Goal: Task Accomplishment & Management: Use online tool/utility

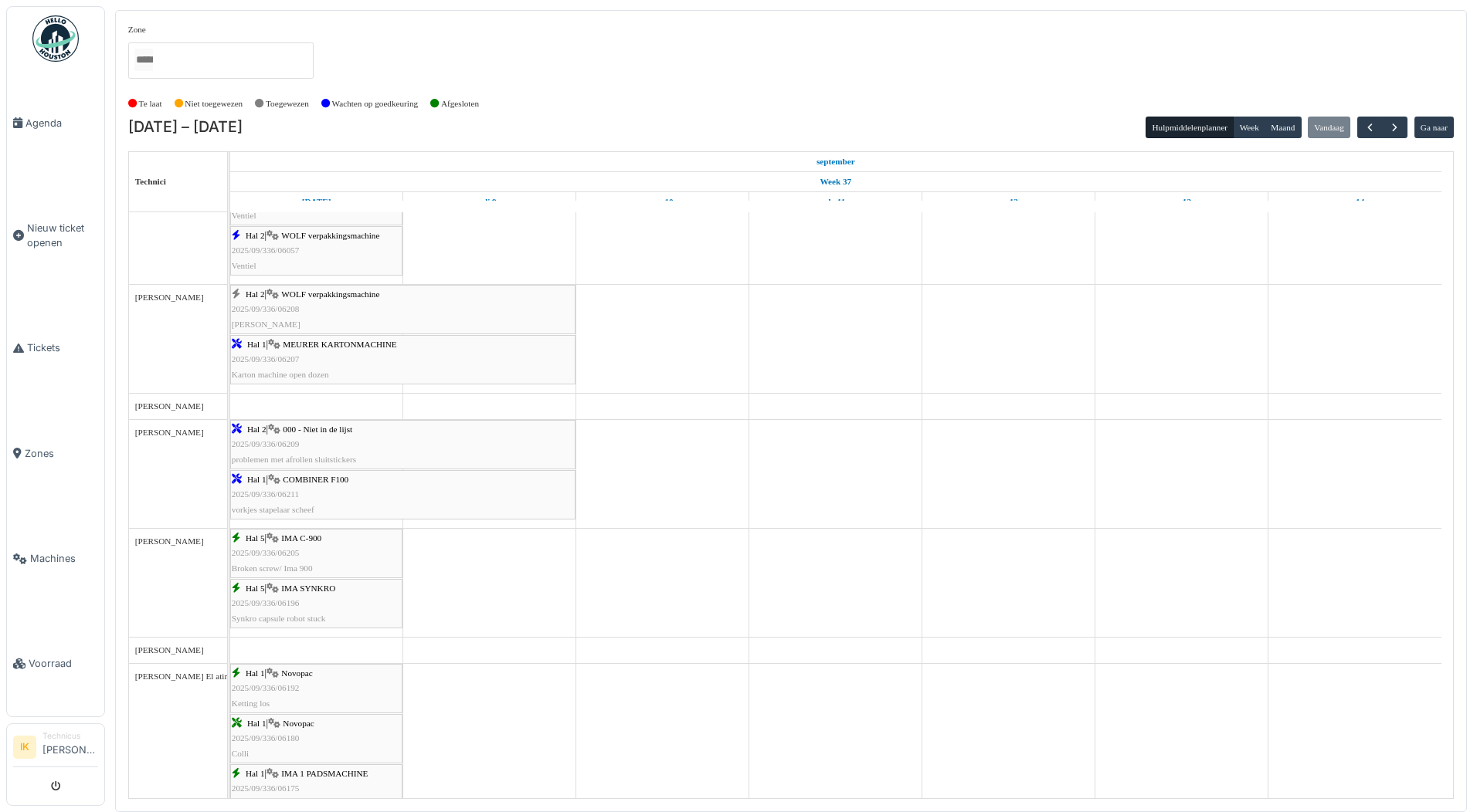
scroll to position [695, 0]
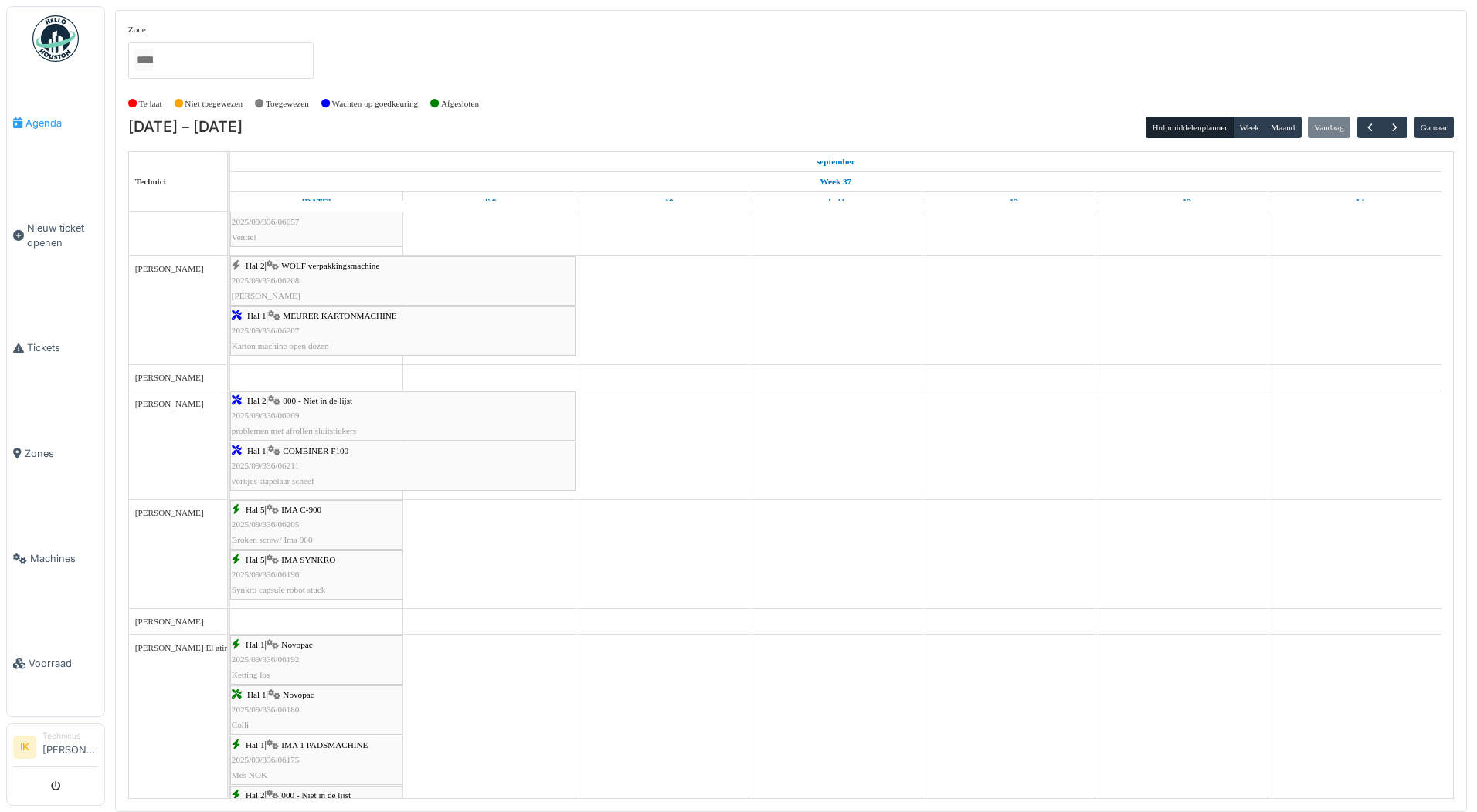
click at [51, 122] on span "Agenda" at bounding box center [62, 122] width 73 height 14
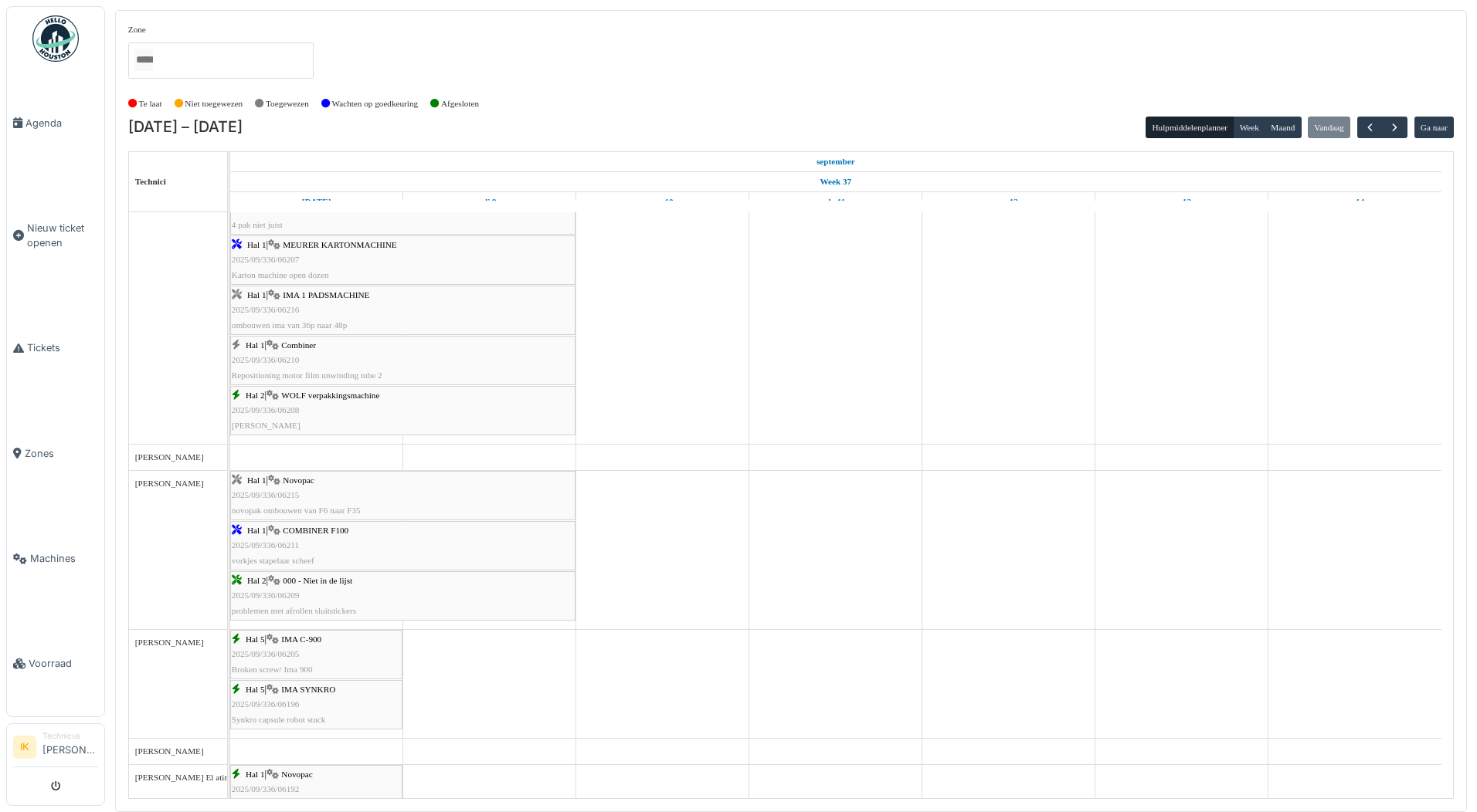
scroll to position [772, 0]
click at [290, 487] on span "2025/09/336/06215" at bounding box center [265, 489] width 68 height 10
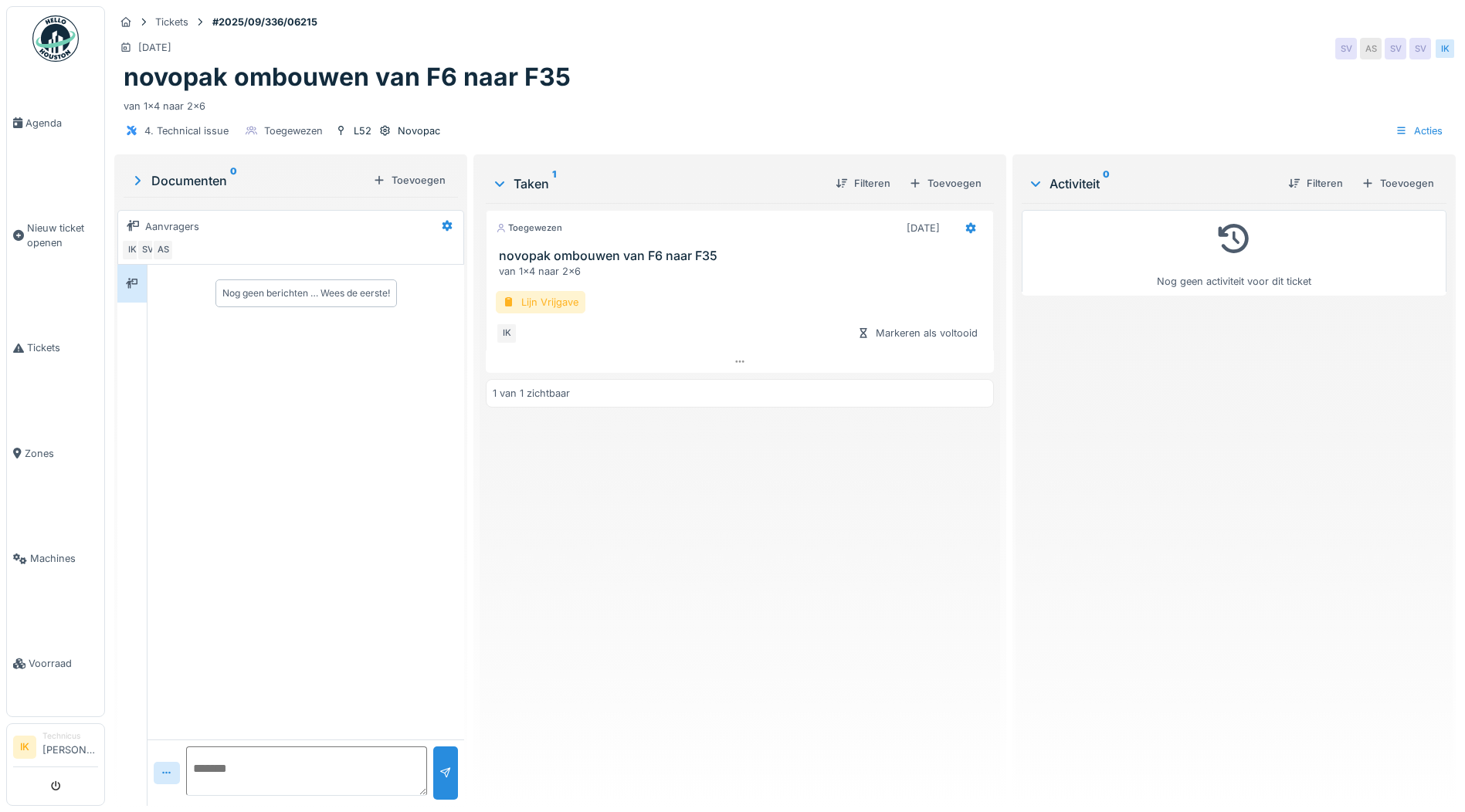
click at [519, 305] on div "Lijn Vrijgave" at bounding box center [540, 302] width 90 height 22
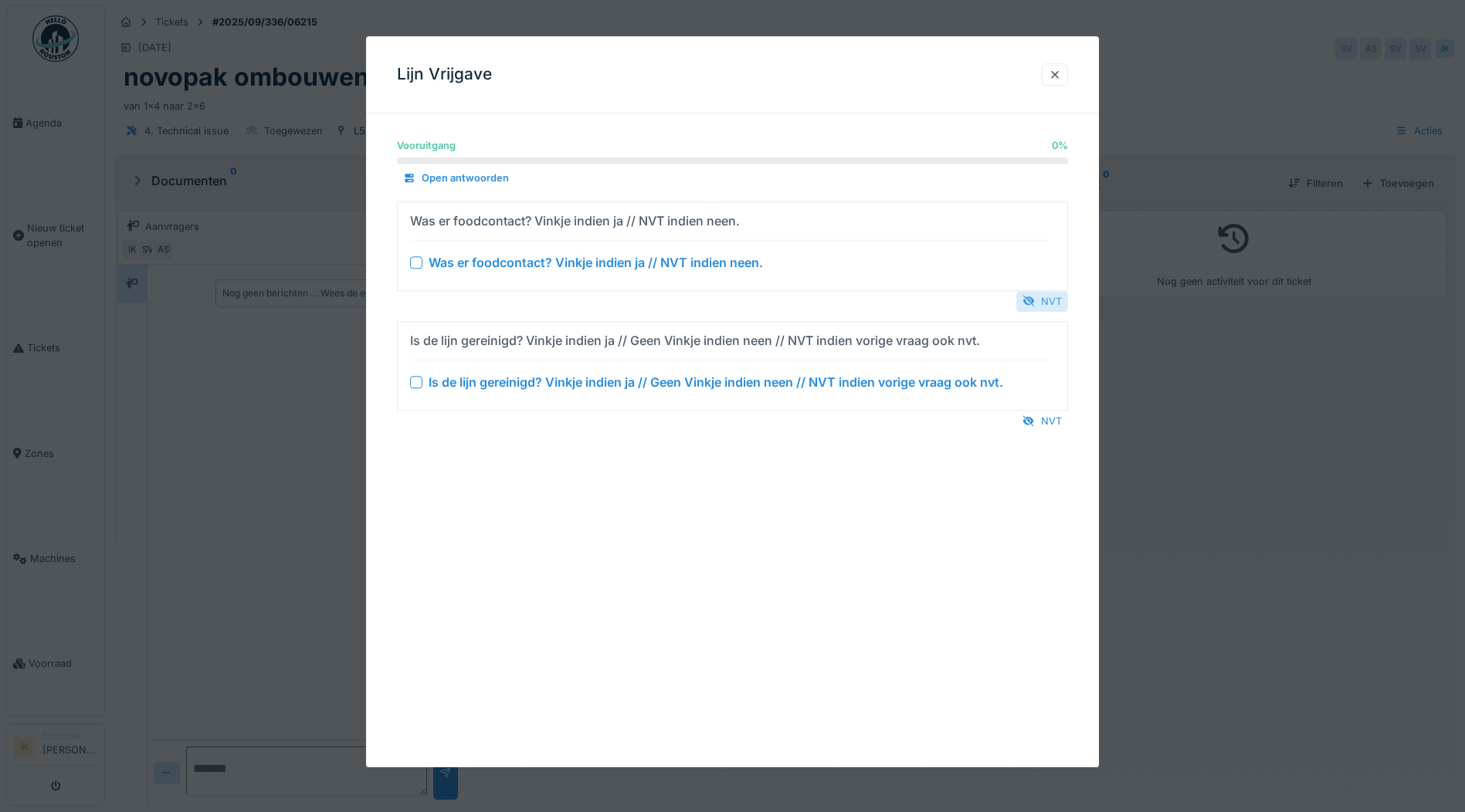
click at [1042, 297] on div "NVT" at bounding box center [1042, 302] width 52 height 21
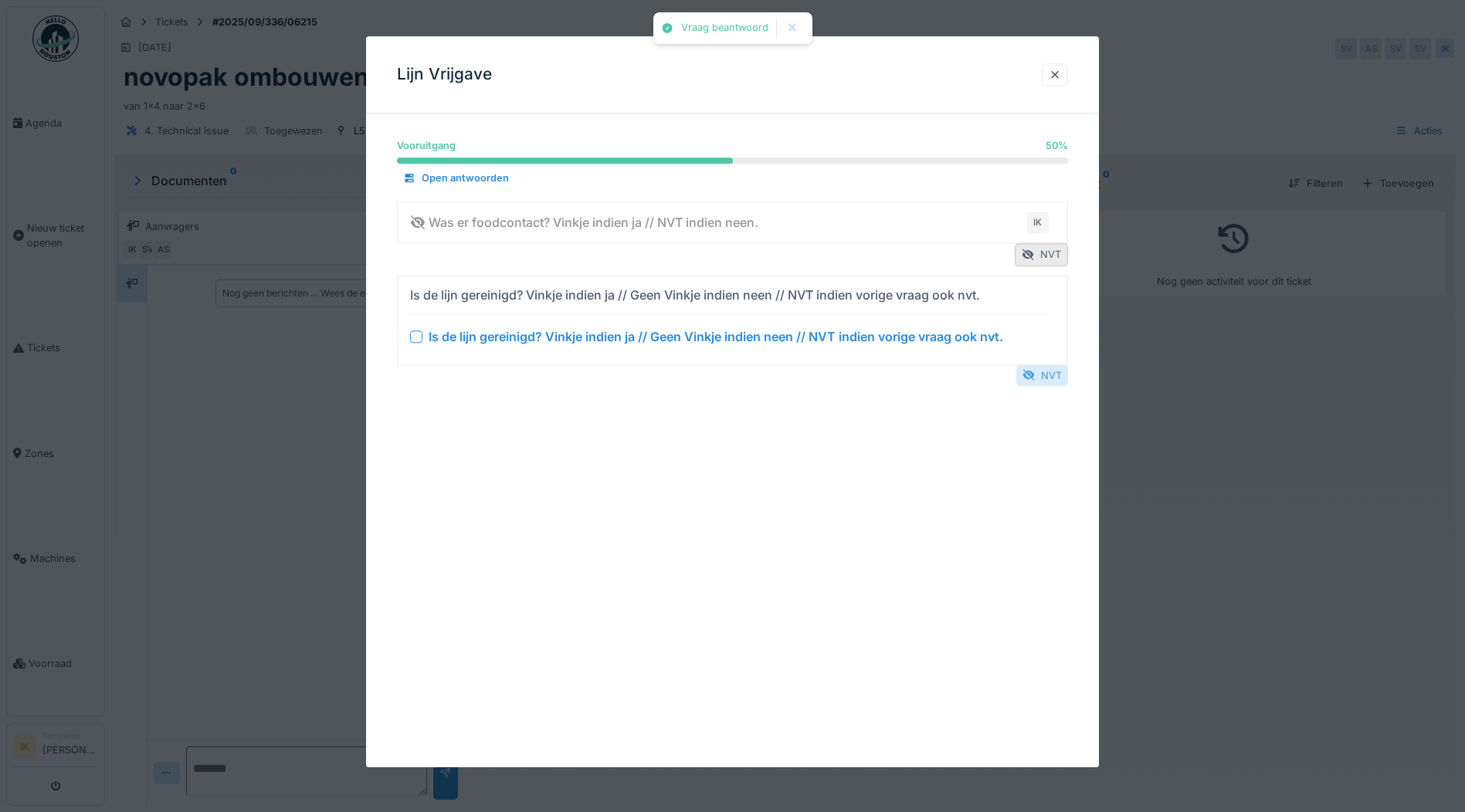
click at [1035, 369] on div at bounding box center [1028, 375] width 12 height 14
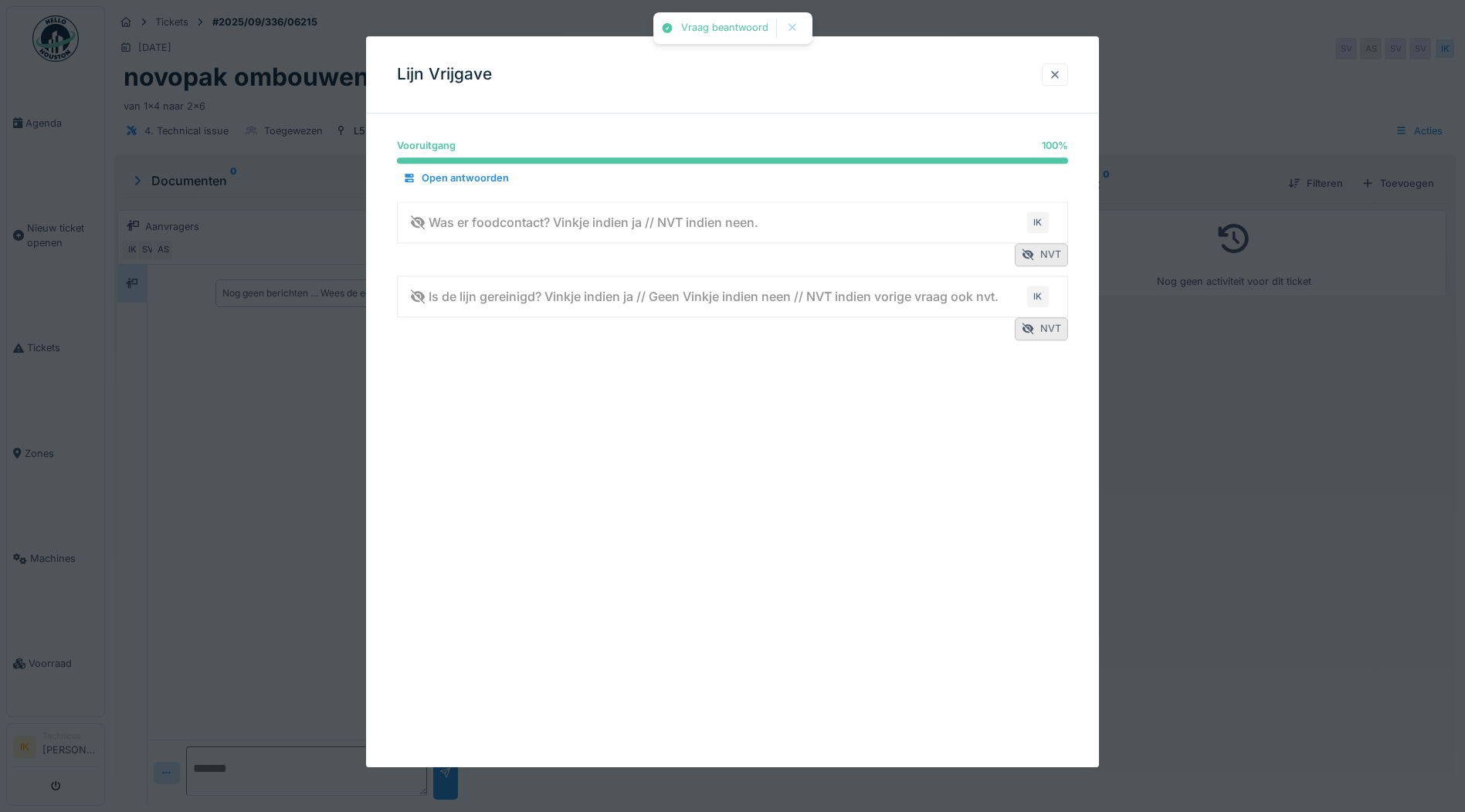
click at [1060, 74] on div at bounding box center [1055, 73] width 12 height 14
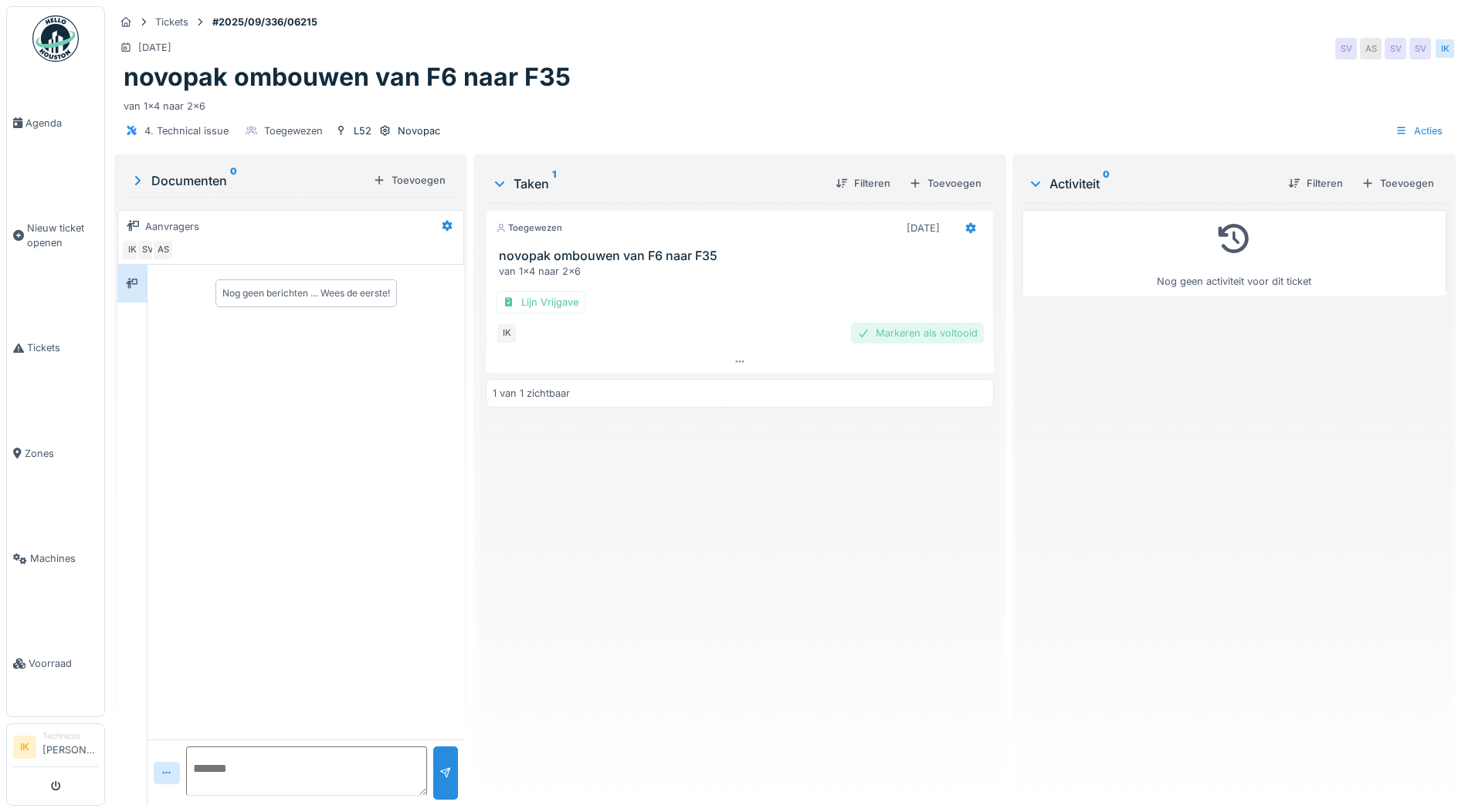
click at [926, 331] on div "Markeren als voltooid" at bounding box center [916, 333] width 133 height 21
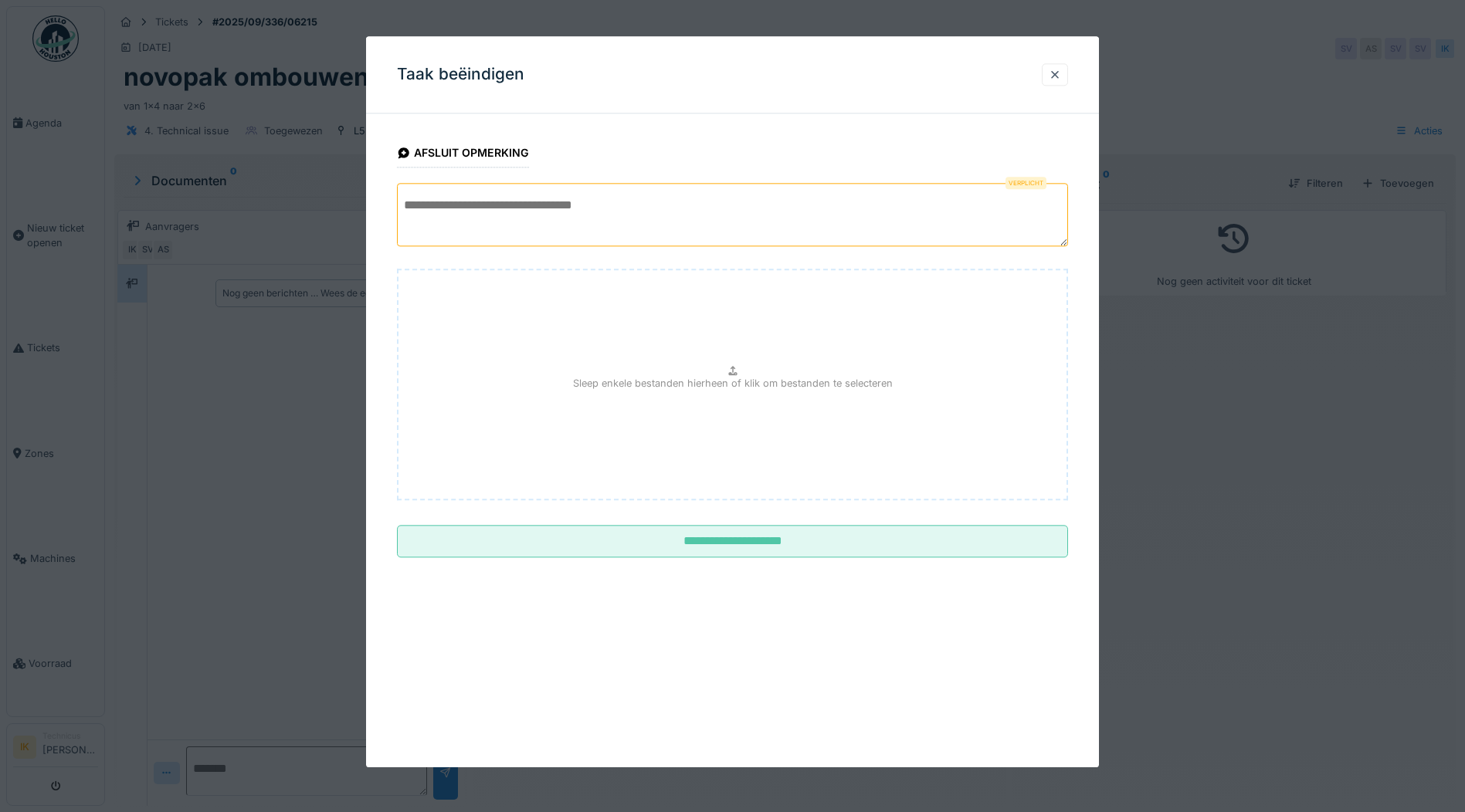
click at [525, 214] on textarea at bounding box center [732, 215] width 671 height 63
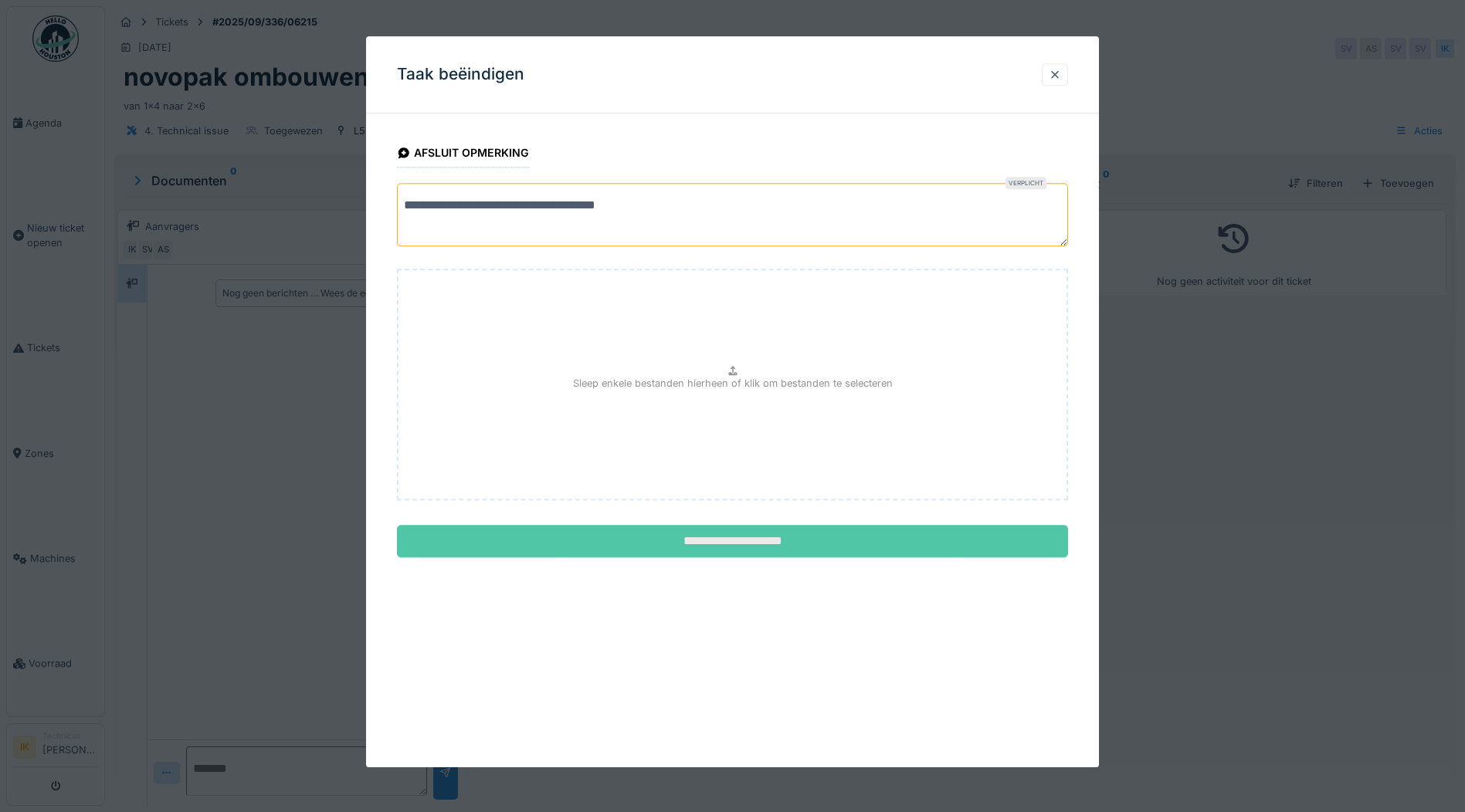
type textarea "**********"
click at [723, 542] on input "**********" at bounding box center [732, 542] width 671 height 32
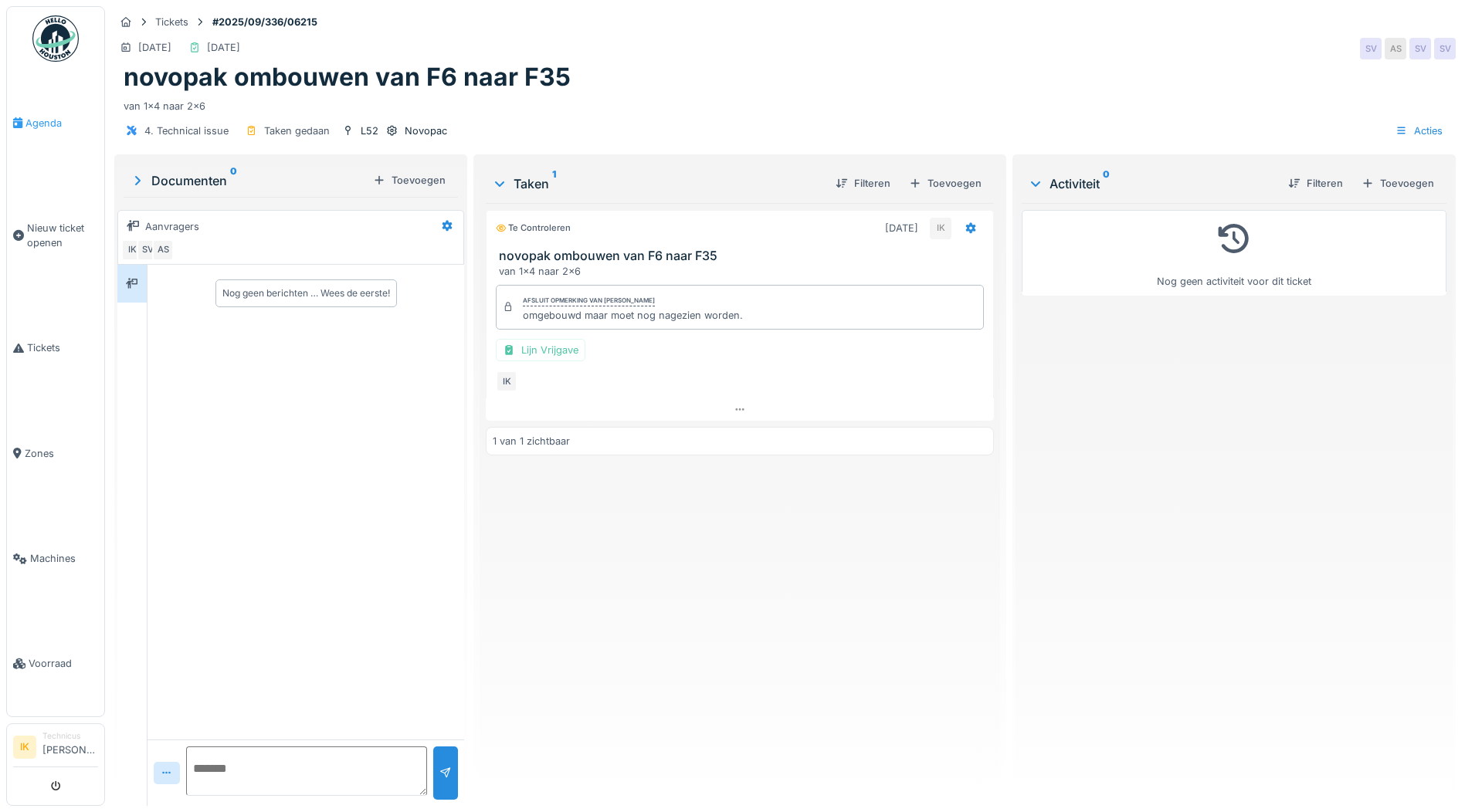
click at [38, 121] on span "Agenda" at bounding box center [62, 122] width 73 height 14
